Goal: Task Accomplishment & Management: Complete application form

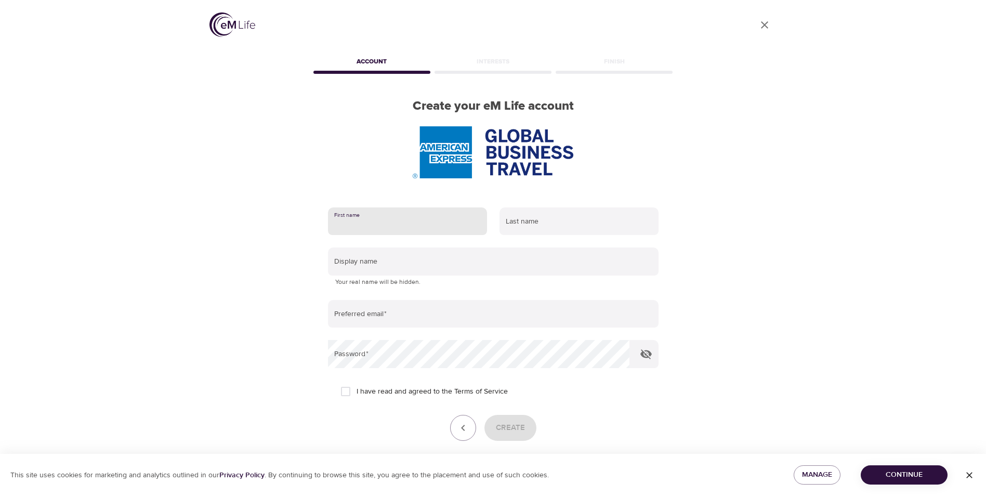
click at [436, 215] on input "text" at bounding box center [407, 221] width 159 height 28
type input "[PERSON_NAME]"
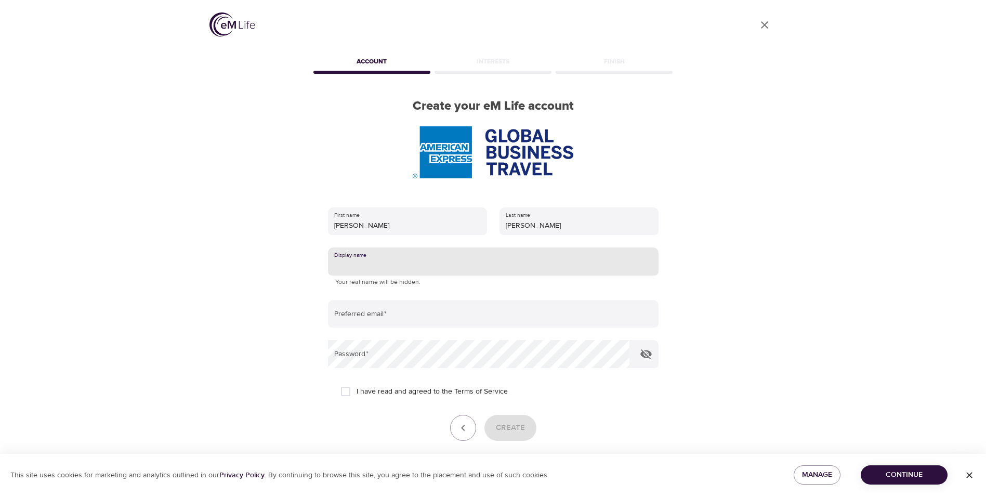
click at [400, 271] on input "text" at bounding box center [493, 261] width 331 height 28
type input "n"
type input "a"
type input "M"
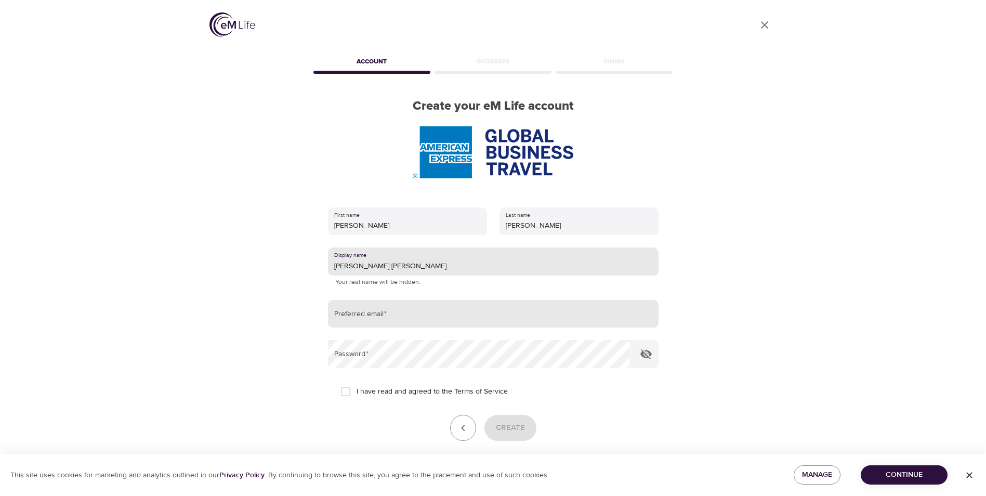
type input "[PERSON_NAME] [PERSON_NAME]"
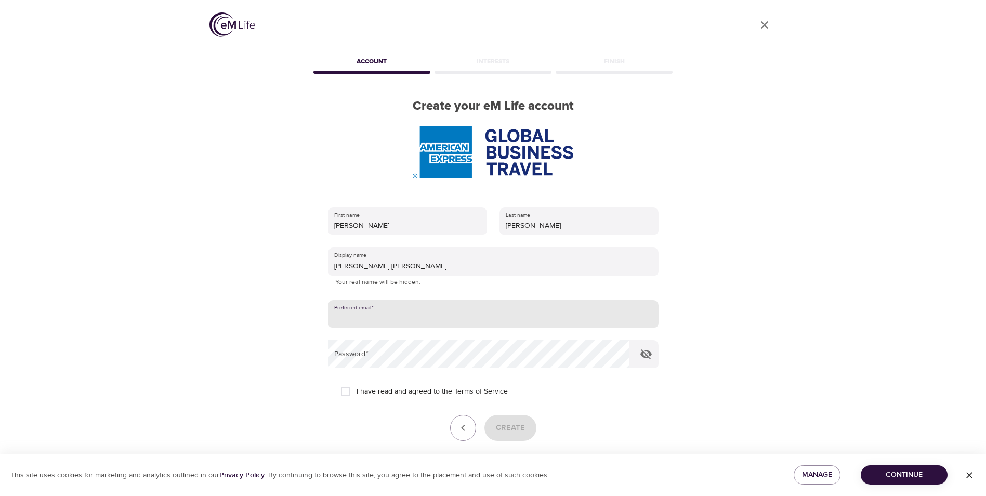
click at [386, 316] on input "email" at bounding box center [493, 314] width 331 height 28
type input "[PERSON_NAME][EMAIL_ADDRESS][DOMAIN_NAME]"
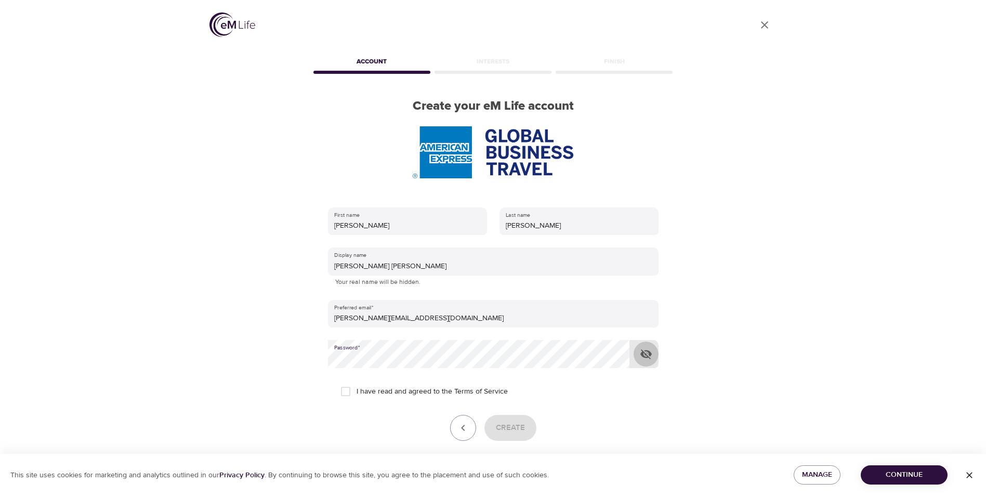
click at [646, 351] on icon "button" at bounding box center [645, 354] width 11 height 10
click at [641, 357] on icon "button" at bounding box center [646, 354] width 12 height 12
click at [339, 391] on input "I have read and agreed to the Terms of Service" at bounding box center [346, 392] width 22 height 22
checkbox input "true"
click at [515, 434] on span "Create" at bounding box center [510, 428] width 29 height 14
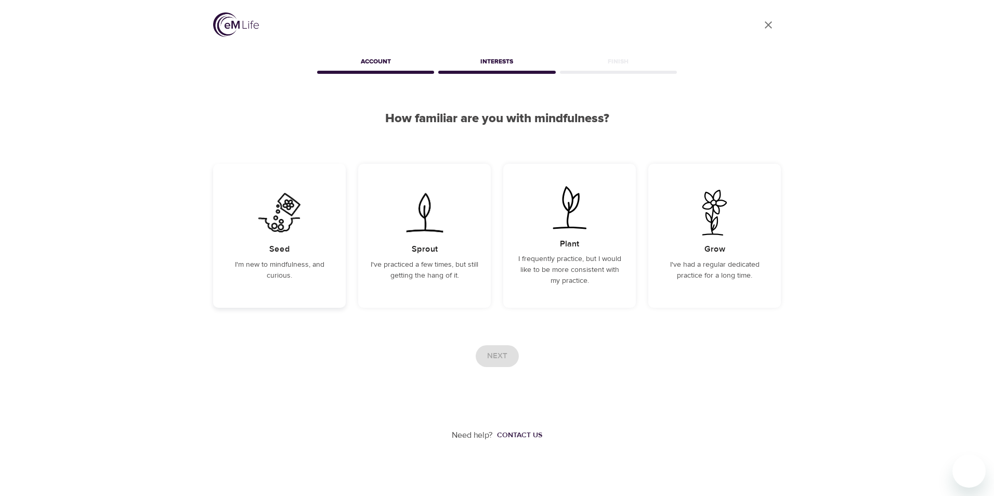
click at [299, 260] on p "I'm new to mindfulness, and curious." at bounding box center [280, 270] width 108 height 22
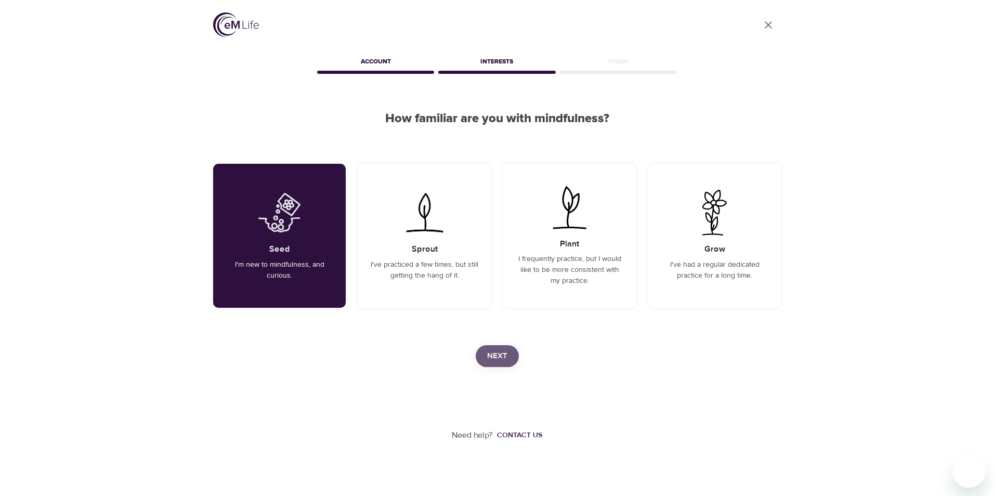
click at [505, 349] on span "Next" at bounding box center [497, 356] width 20 height 14
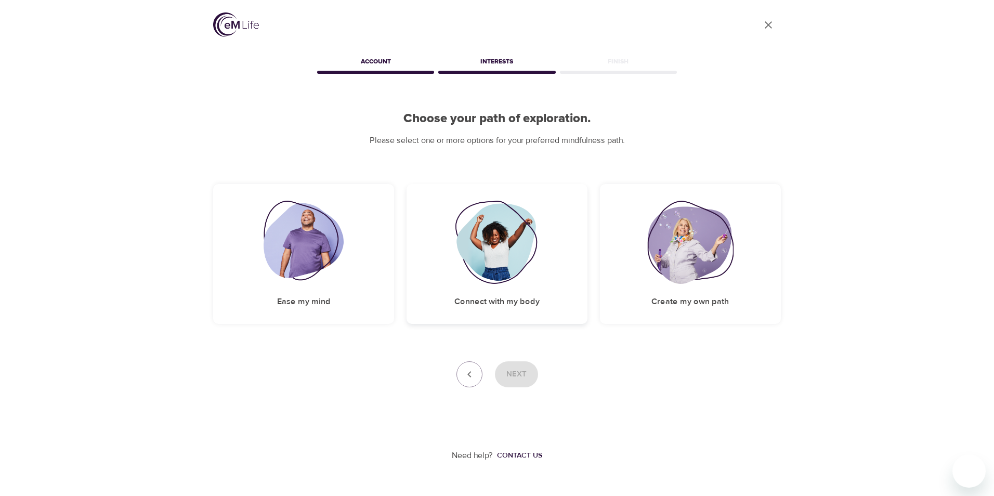
click at [528, 254] on img at bounding box center [497, 242] width 84 height 83
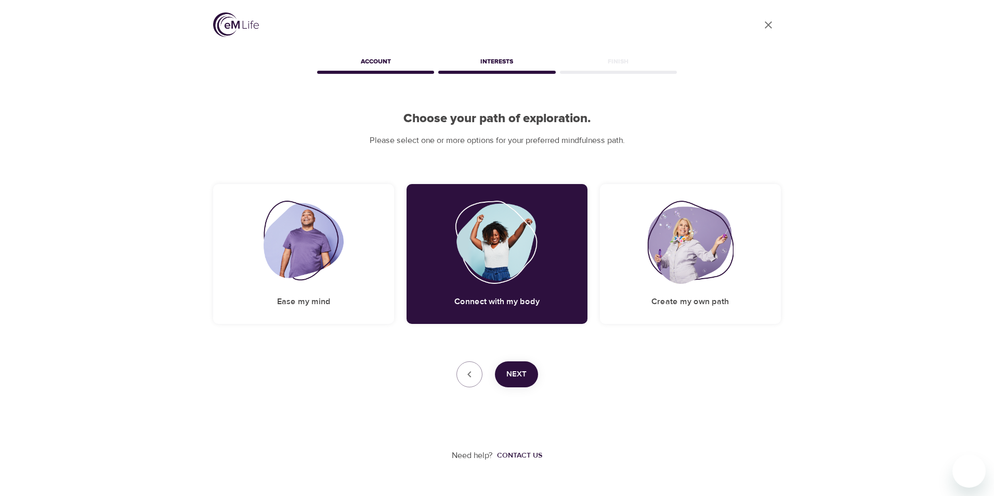
click at [526, 369] on span "Next" at bounding box center [516, 375] width 20 height 14
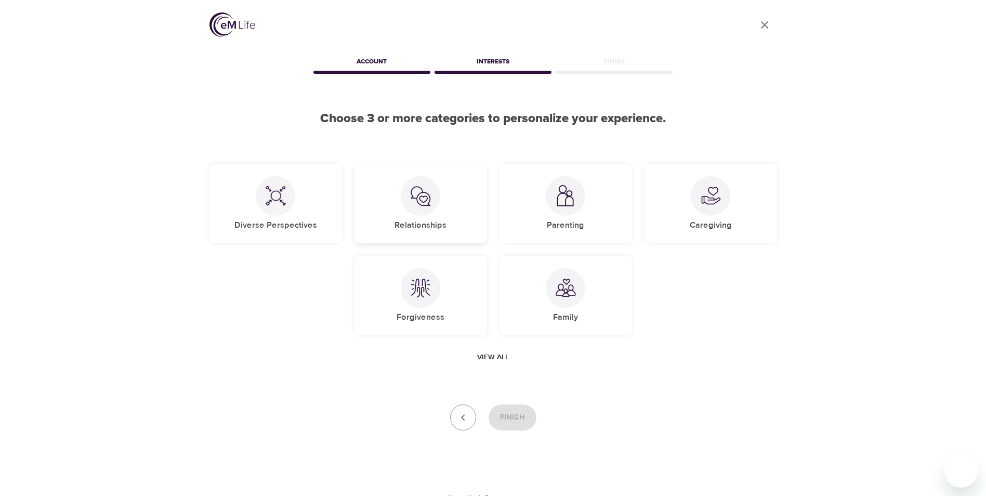
click at [430, 209] on div at bounding box center [421, 196] width 40 height 40
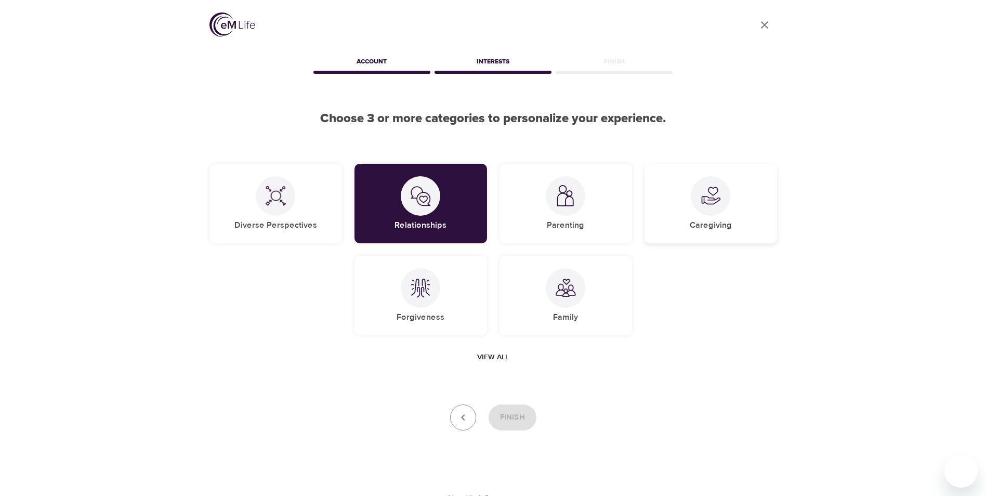
click at [746, 208] on div "Caregiving" at bounding box center [711, 204] width 133 height 80
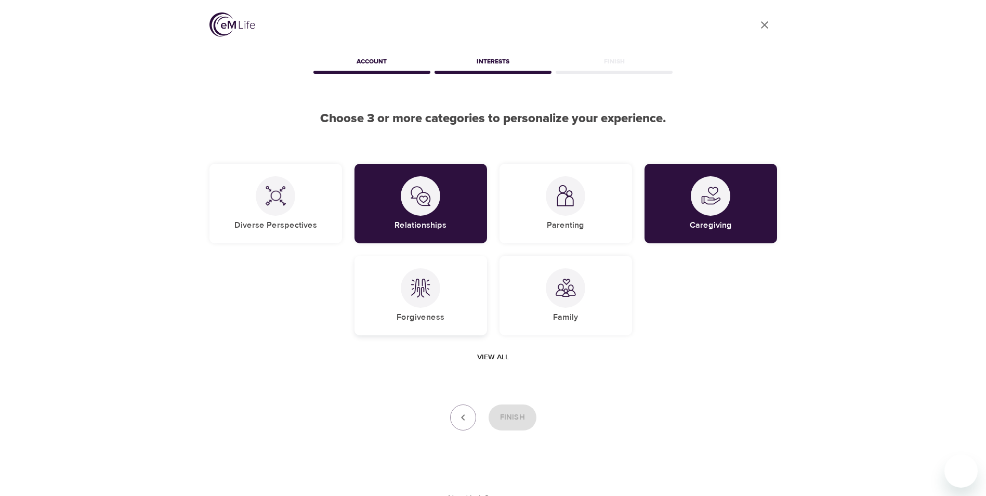
click at [413, 288] on img at bounding box center [420, 288] width 21 height 21
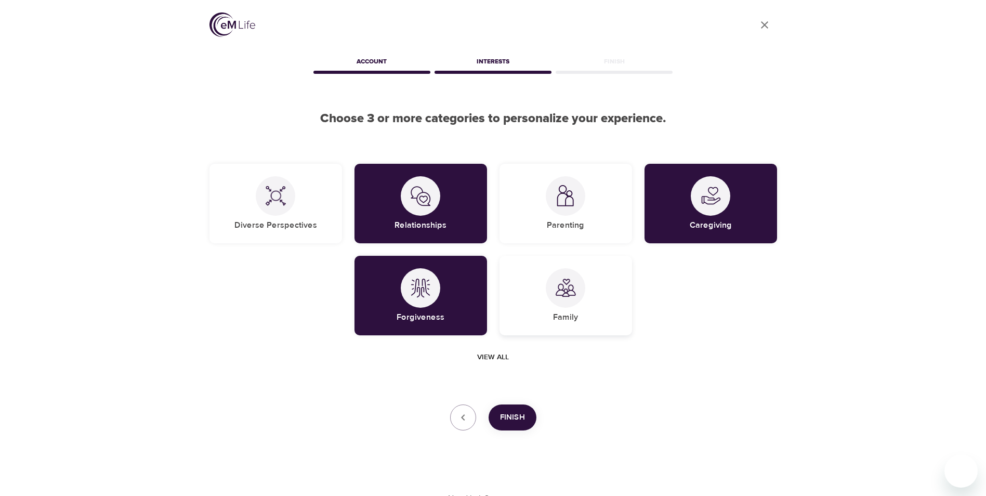
click at [584, 280] on div "Family" at bounding box center [566, 296] width 133 height 80
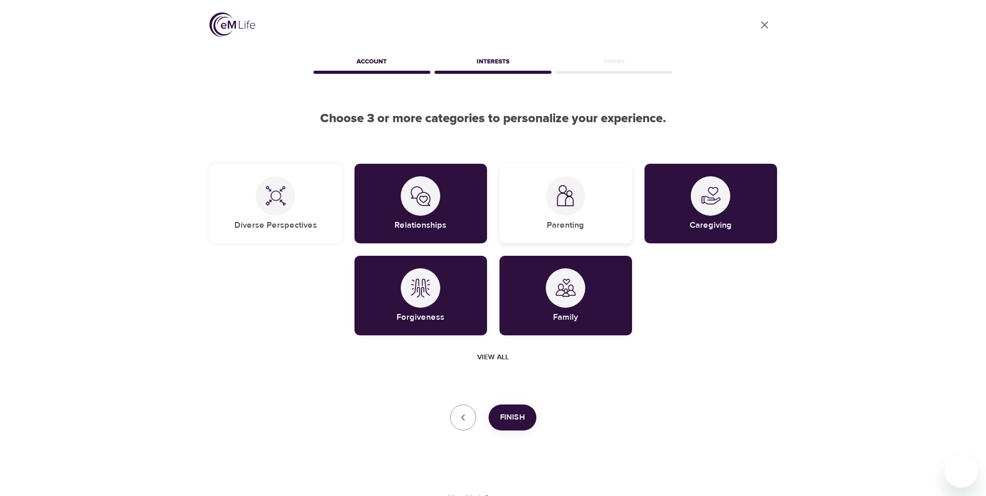
click at [568, 200] on img at bounding box center [565, 195] width 21 height 21
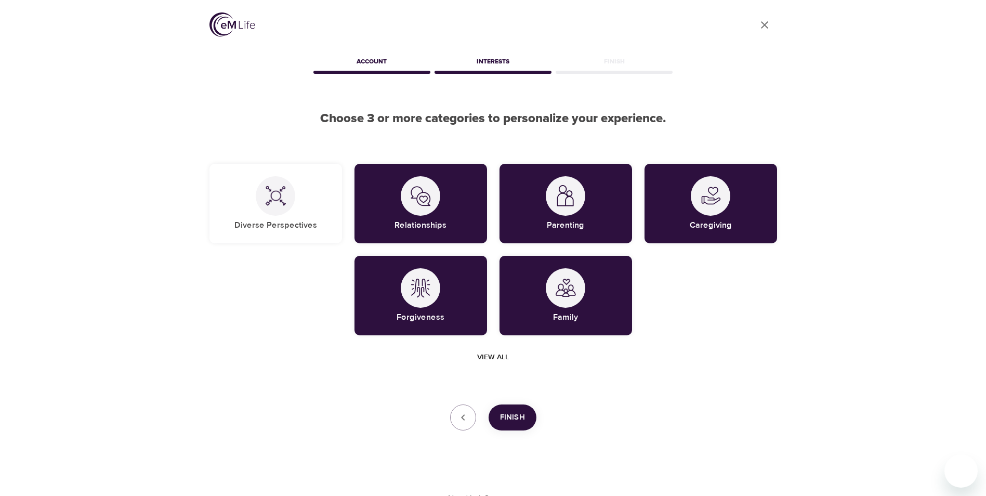
click at [525, 420] on button "Finish" at bounding box center [513, 417] width 48 height 26
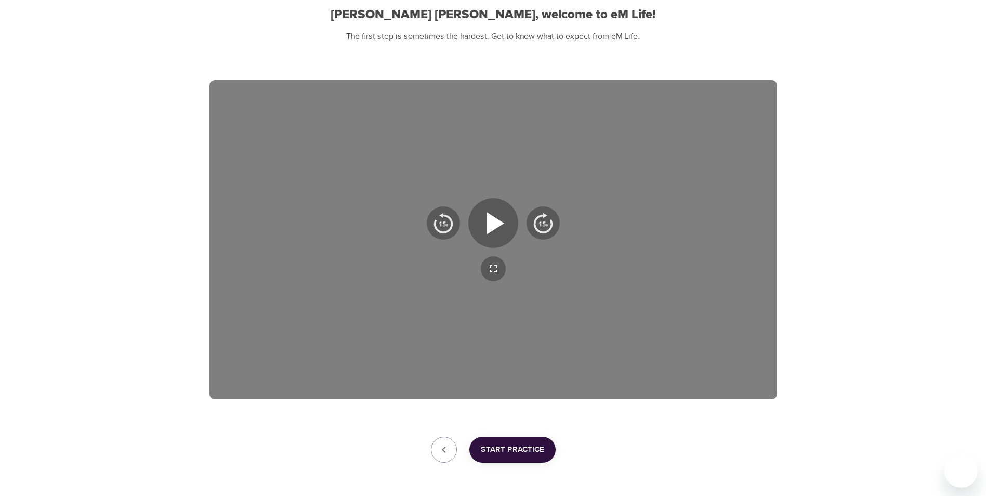
scroll to position [145, 0]
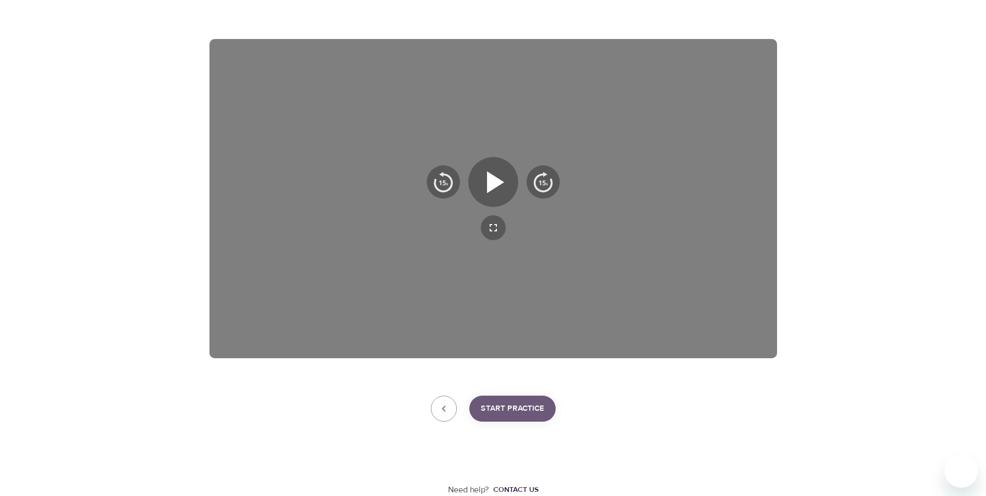
click at [496, 410] on span "Start Practice" at bounding box center [512, 409] width 63 height 14
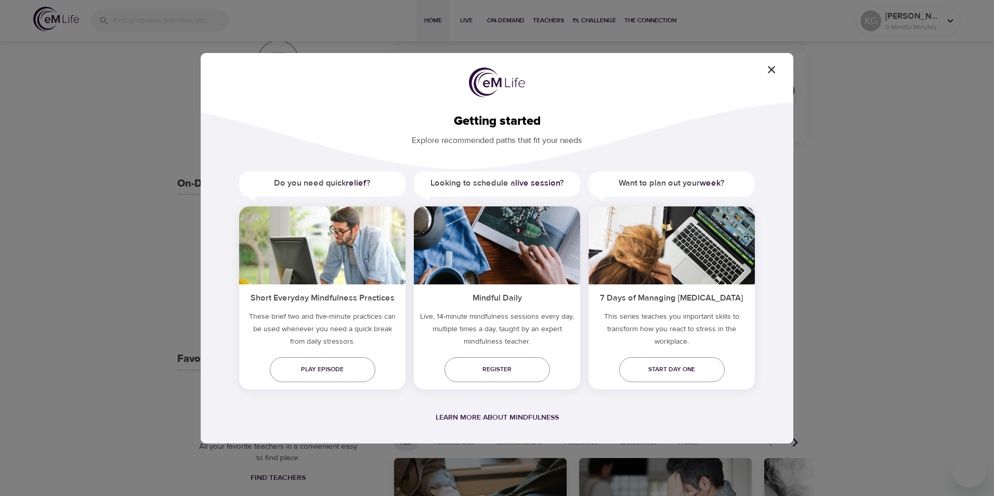
click at [775, 69] on icon "button" at bounding box center [771, 69] width 12 height 12
